Goal: Task Accomplishment & Management: Manage account settings

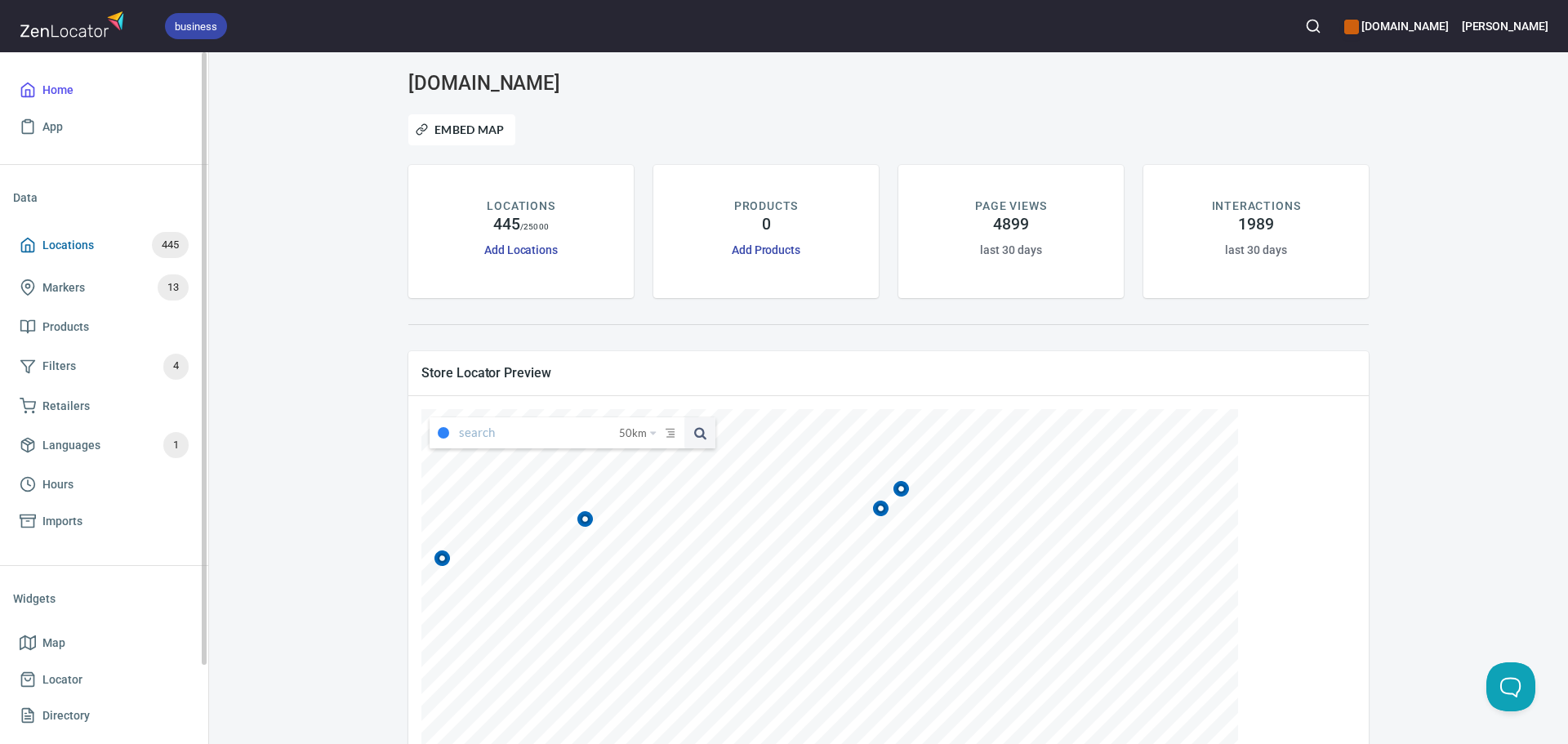
click at [69, 249] on span "Locations" at bounding box center [68, 245] width 51 height 21
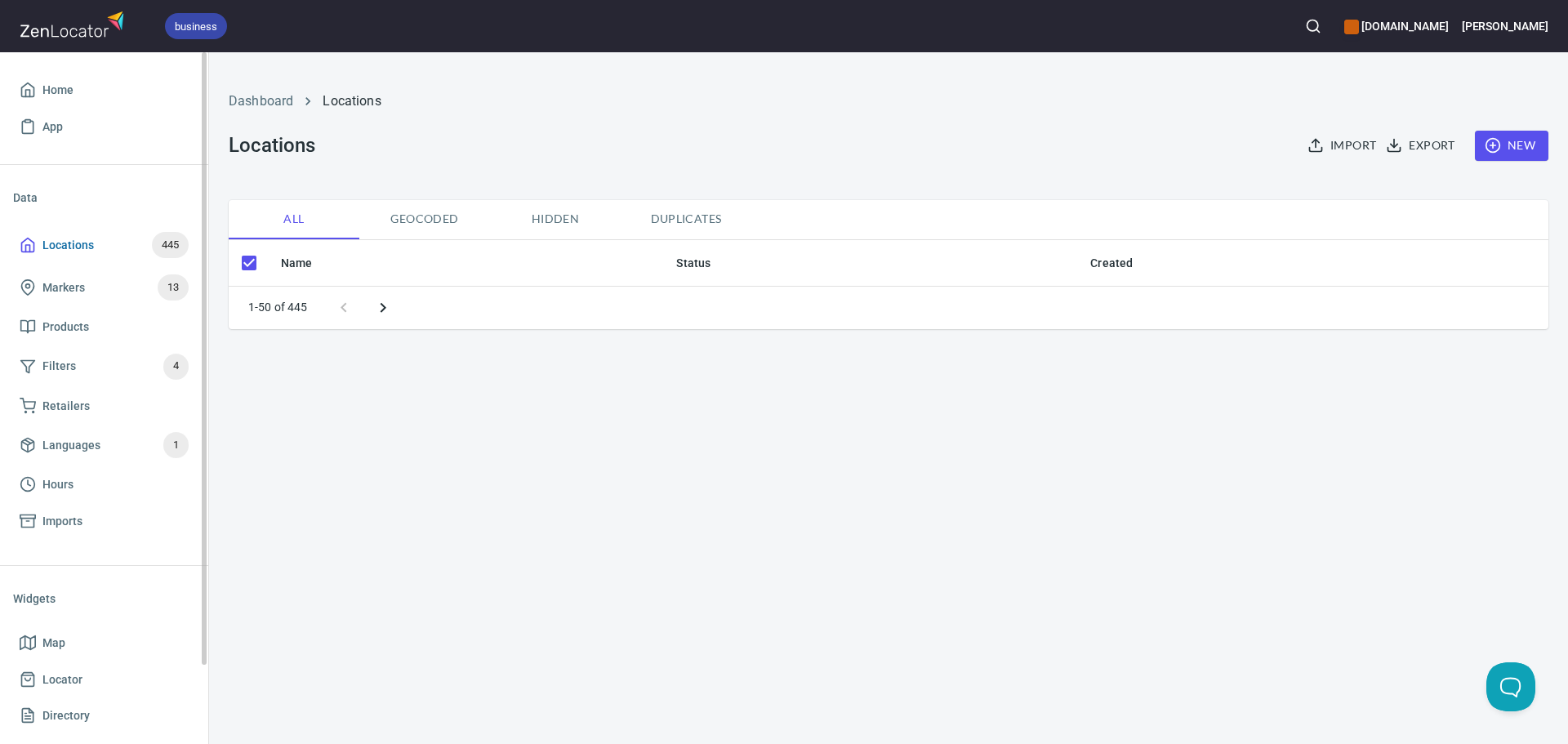
checkbox input "false"
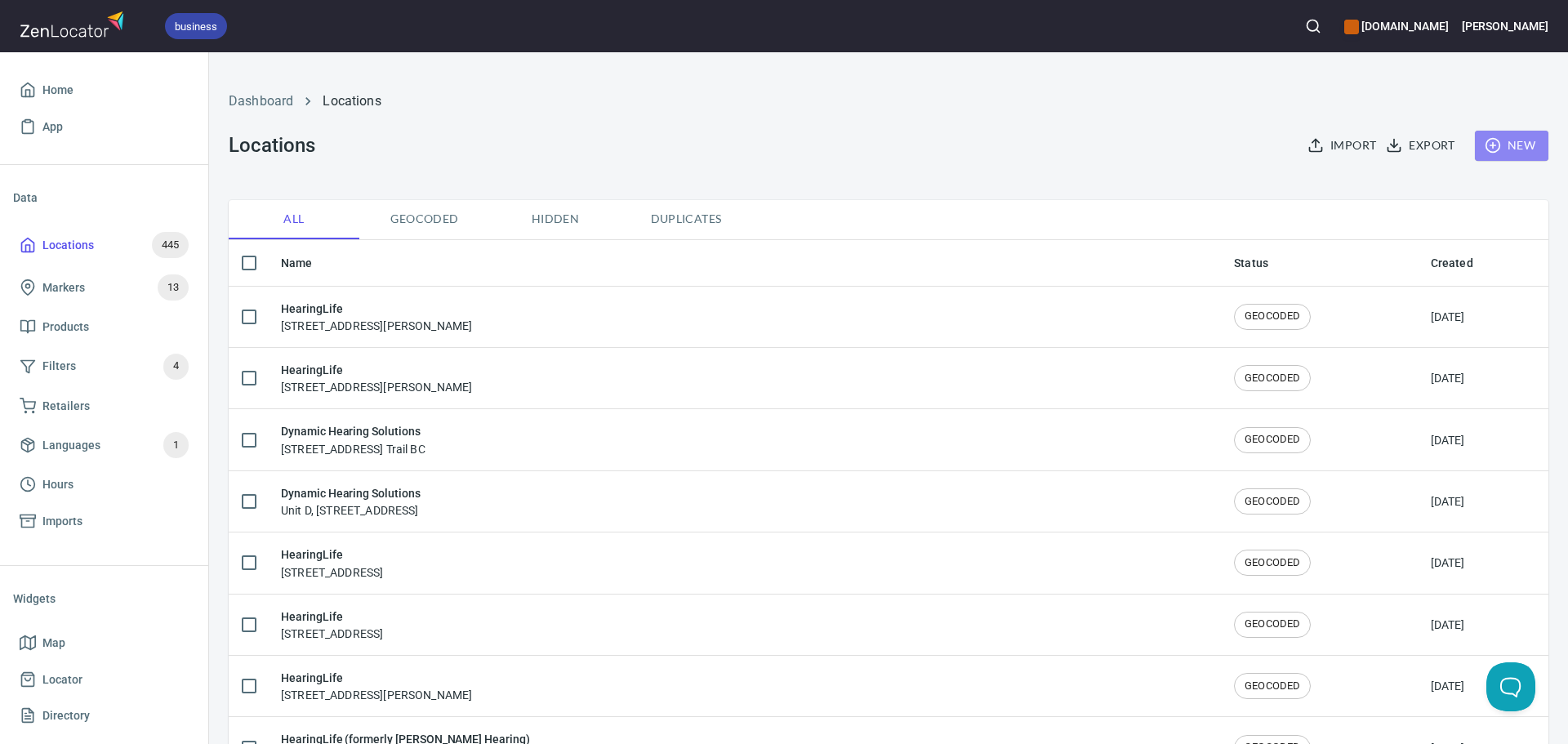
click at [1504, 144] on span "New" at bounding box center [1512, 145] width 47 height 21
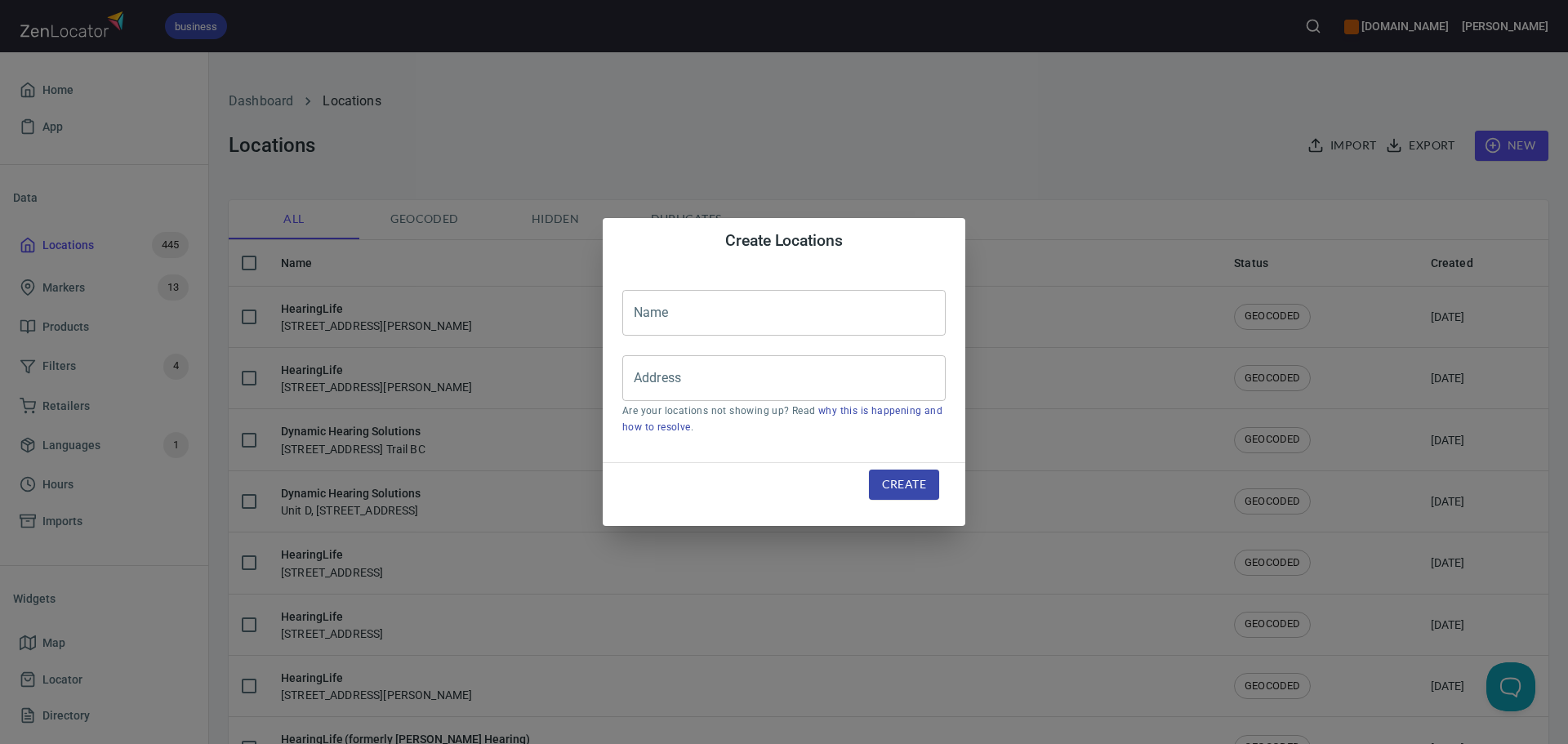
click at [810, 308] on input "text" at bounding box center [784, 313] width 324 height 46
type input "HearingLife"
click at [711, 373] on input "Address" at bounding box center [772, 378] width 284 height 31
paste input "[STREET_ADDRESS]"
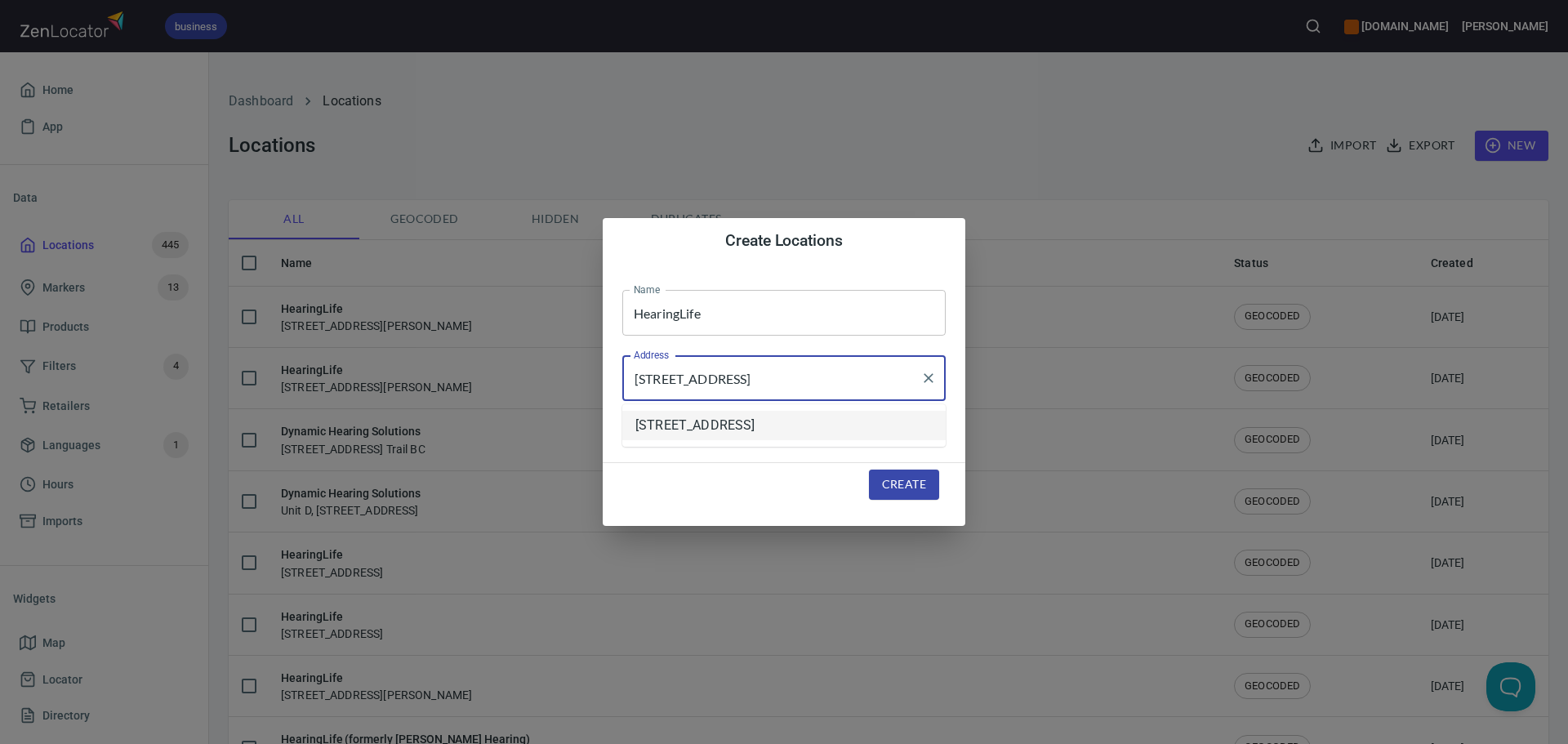
click at [790, 425] on li "[STREET_ADDRESS]" at bounding box center [784, 425] width 324 height 29
type input "[STREET_ADDRESS]"
click at [910, 486] on span "Create" at bounding box center [904, 484] width 44 height 21
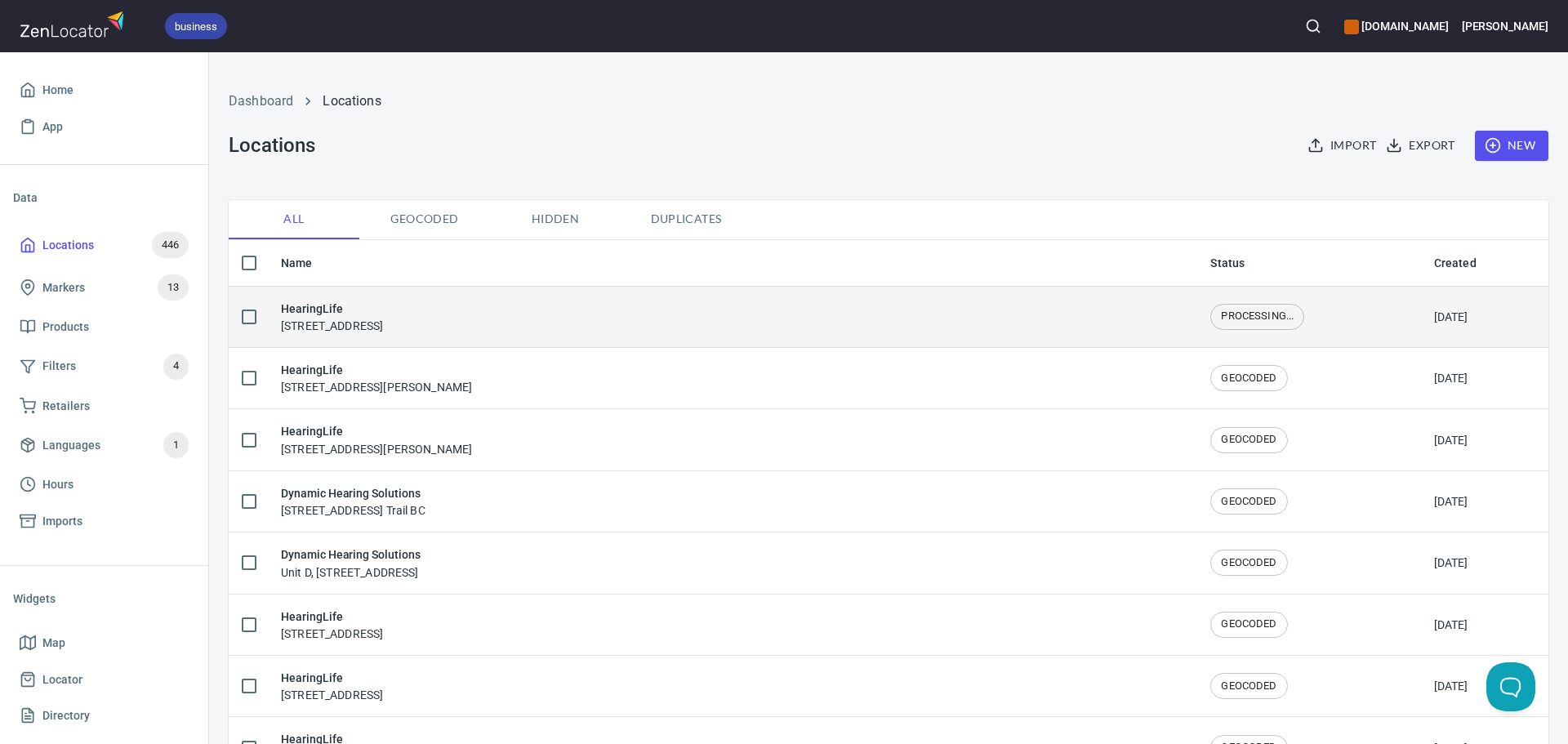
click at [587, 327] on div "HearingLife [STREET_ADDRESS]" at bounding box center [733, 317] width 903 height 34
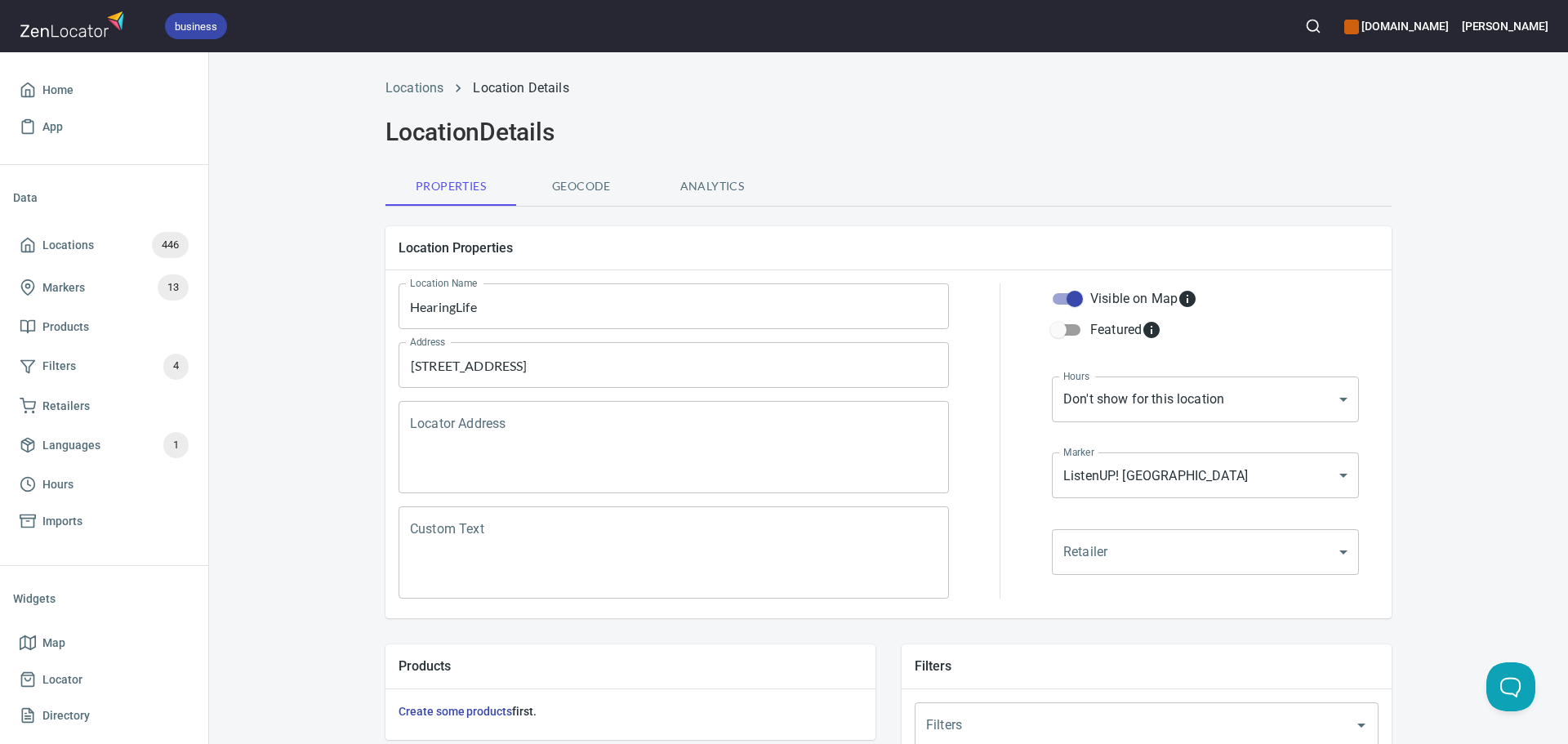
click at [526, 465] on textarea "Locator Address" at bounding box center [674, 447] width 528 height 62
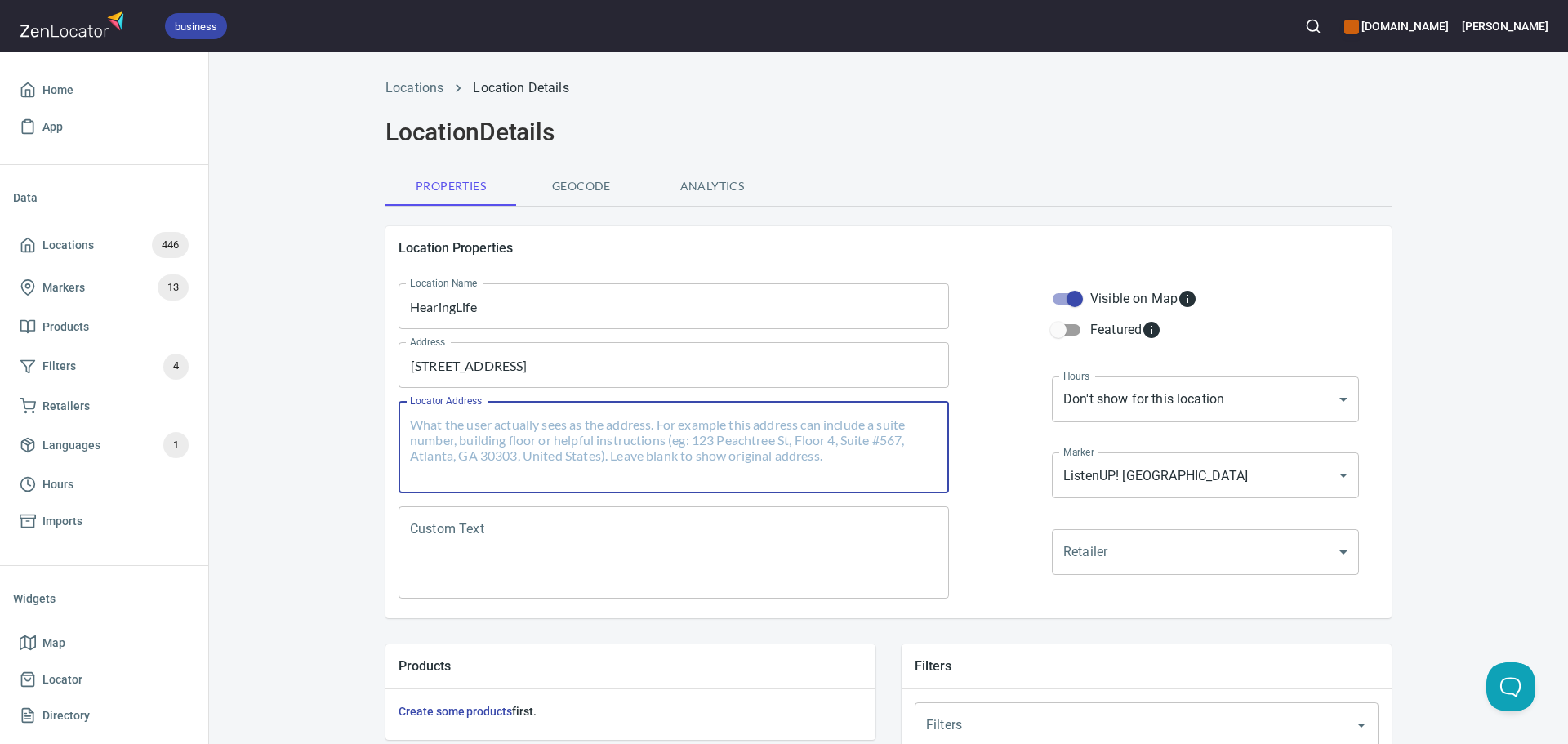
paste textarea "[STREET_ADDRESS]"
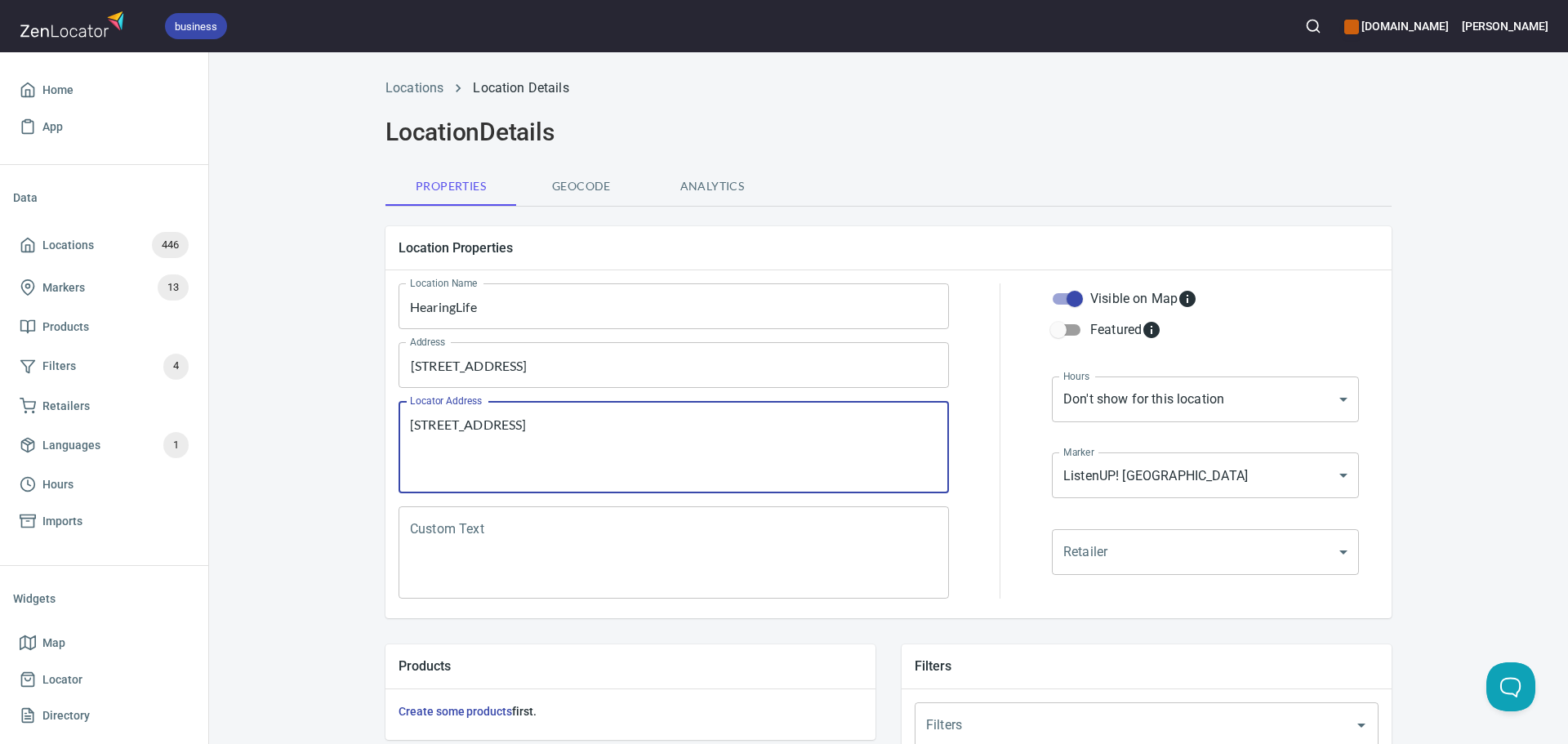
click at [257, 372] on div "Locations Location Details Location Details Properties Geocode Analytics Locati…" at bounding box center [888, 656] width 1359 height 1174
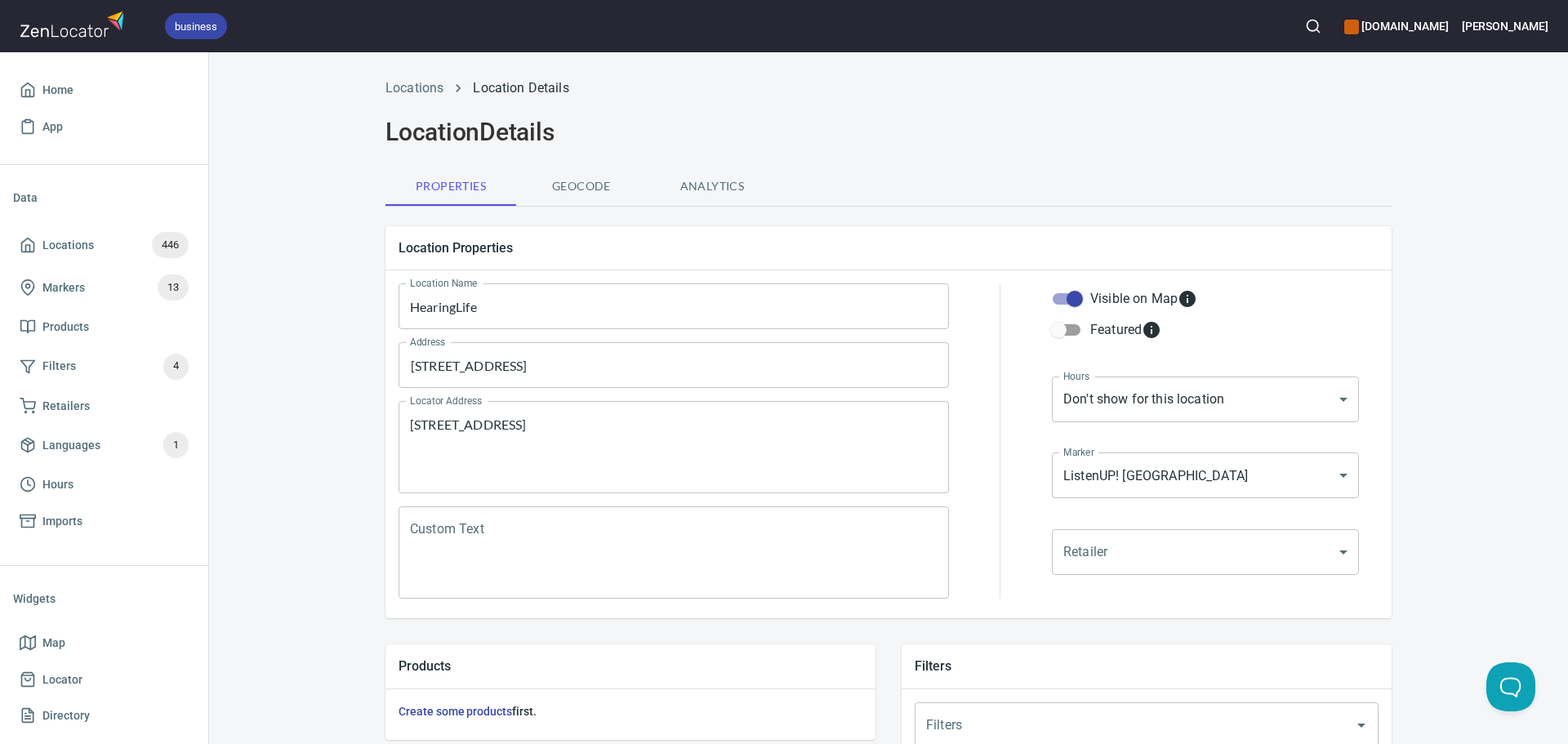
click at [420, 451] on textarea "[STREET_ADDRESS]" at bounding box center [674, 447] width 528 height 62
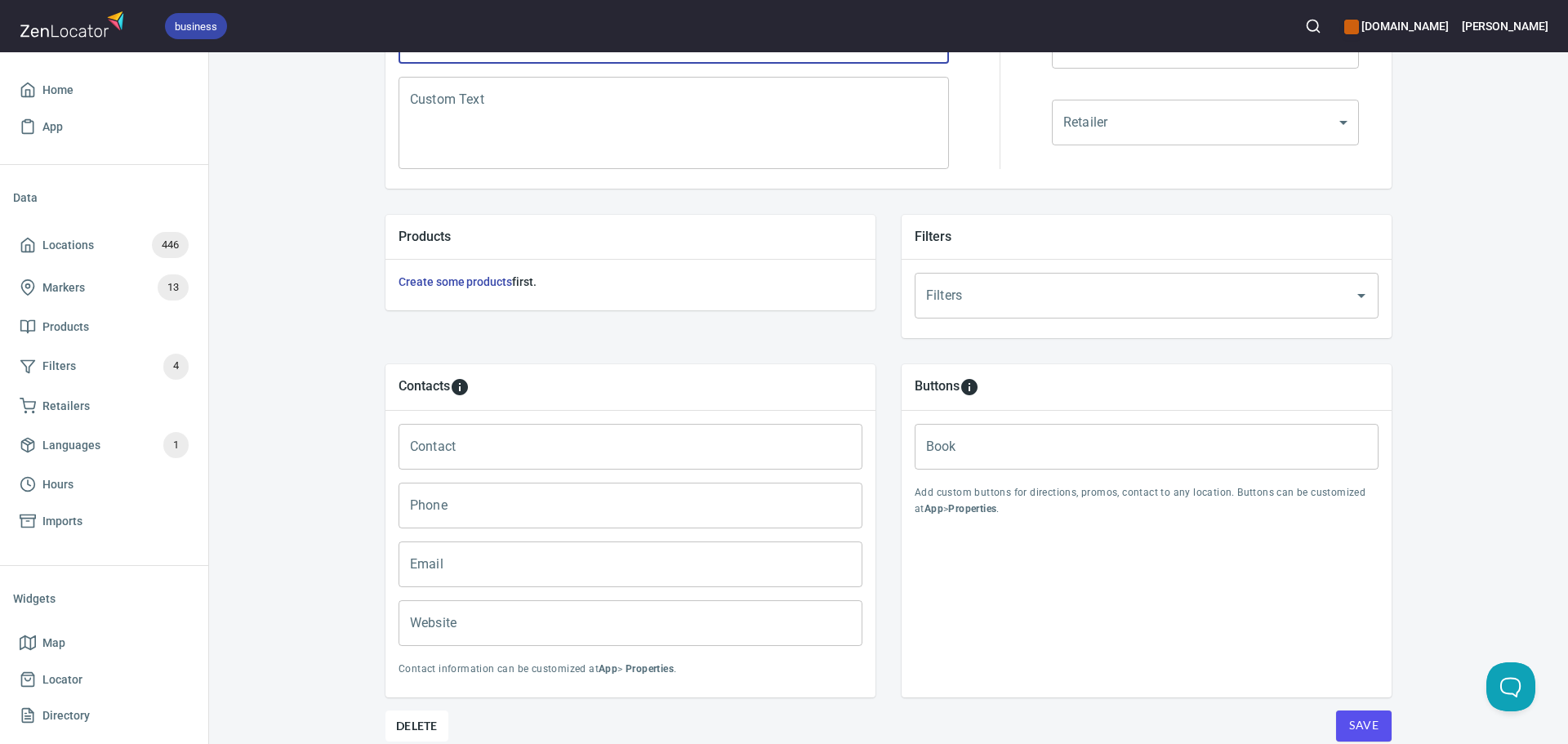
scroll to position [490, 0]
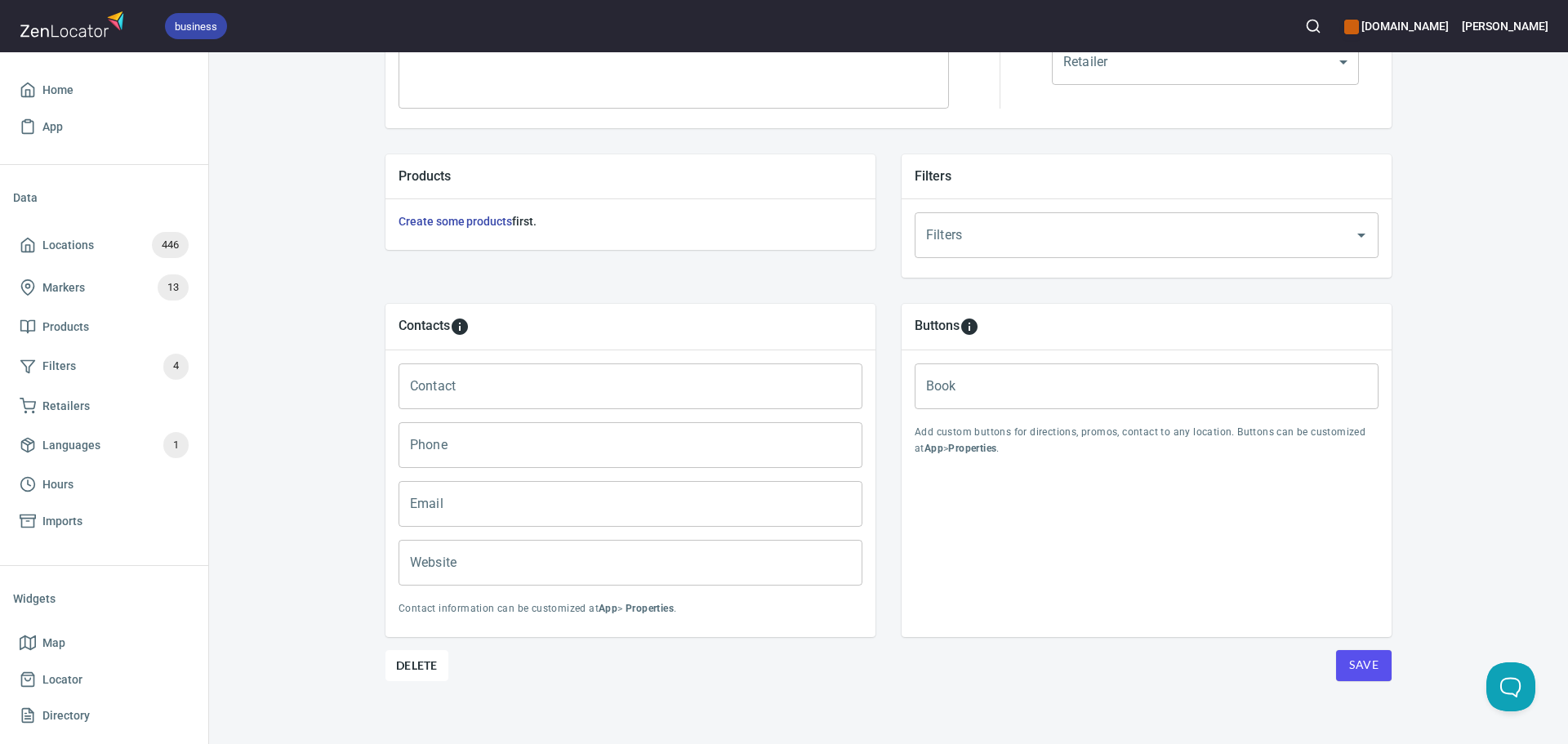
type textarea "[STREET_ADDRESS]"
click at [476, 400] on input "Contact" at bounding box center [631, 386] width 464 height 46
